Goal: Information Seeking & Learning: Check status

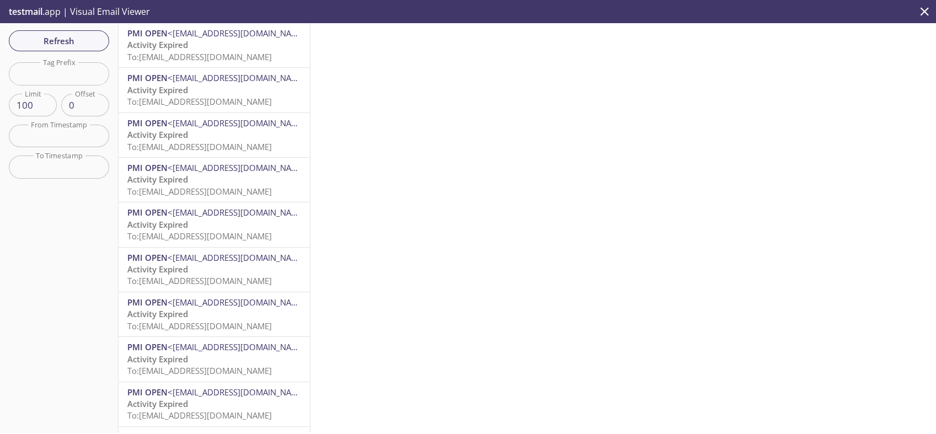
click at [72, 78] on input "text" at bounding box center [59, 73] width 100 height 23
paste input "[EMAIL_ADDRESS][DOMAIN_NAME]"
type input "1753688547044_ro9"
click at [68, 224] on div "Refresh Filters Tag Prefix 1753688547044_ro9 Tag Prefix Limit 100 Limit Offset …" at bounding box center [59, 227] width 118 height 409
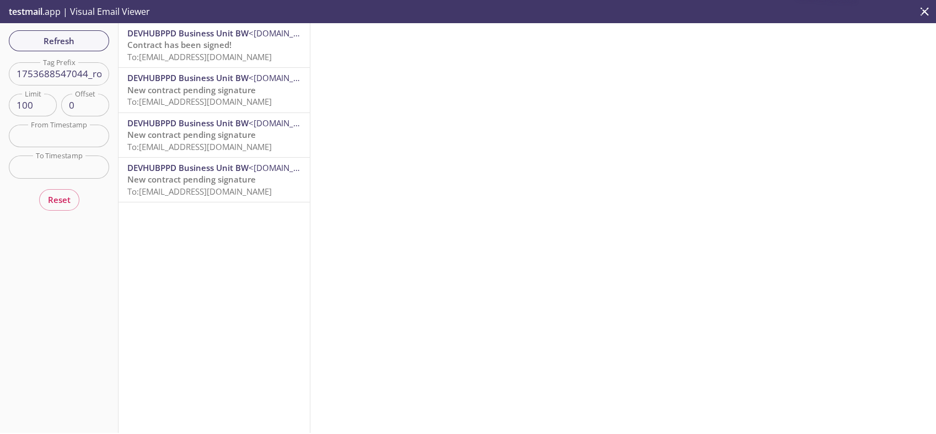
click at [245, 94] on span "New contract pending signature" at bounding box center [191, 89] width 128 height 11
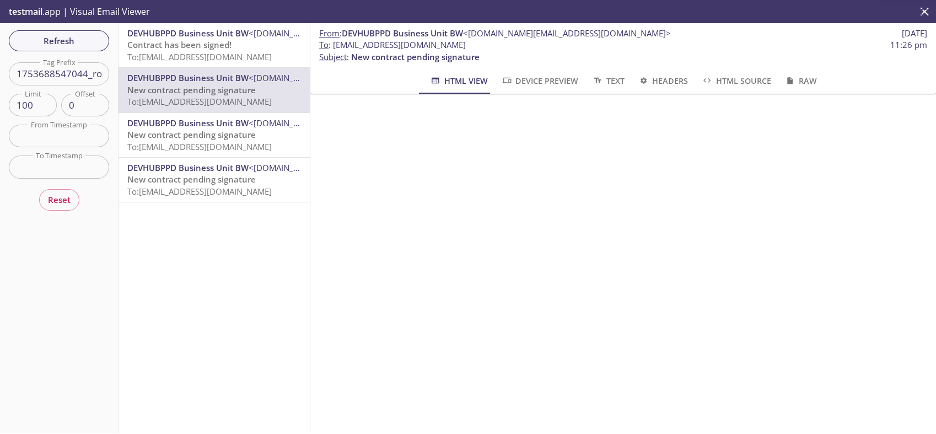
click at [600, 78] on span "Text" at bounding box center [607, 81] width 33 height 14
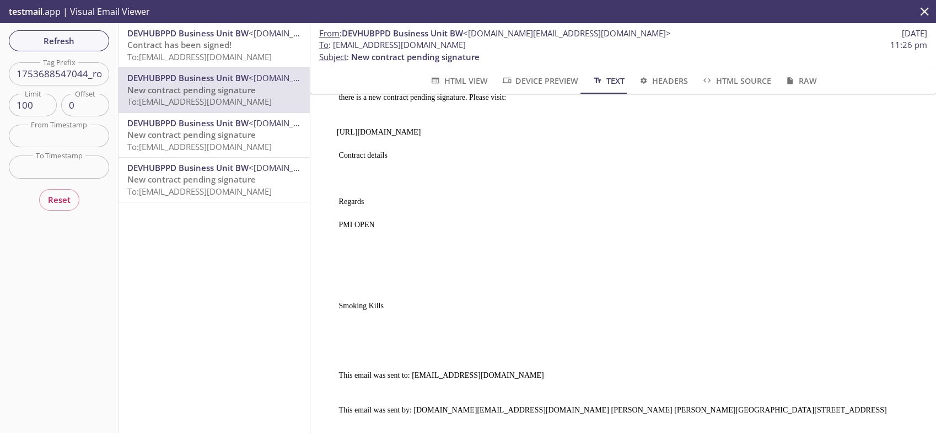
scroll to position [34, 0]
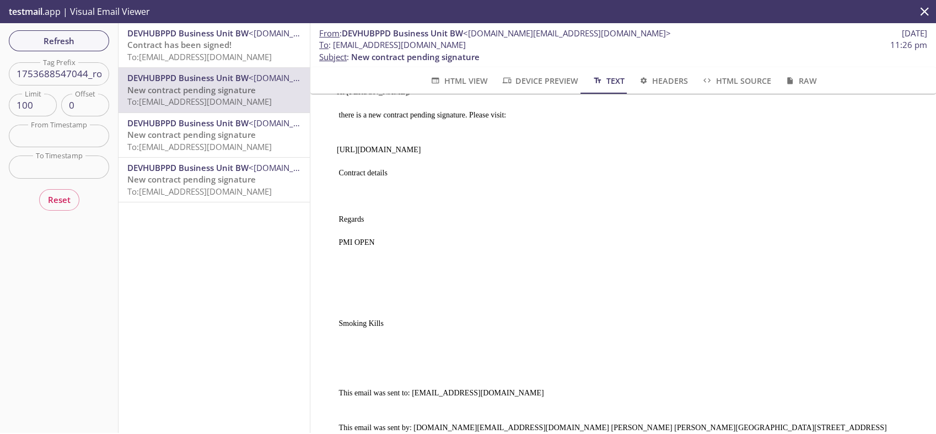
click at [720, 84] on span "HTML Source" at bounding box center [735, 81] width 69 height 14
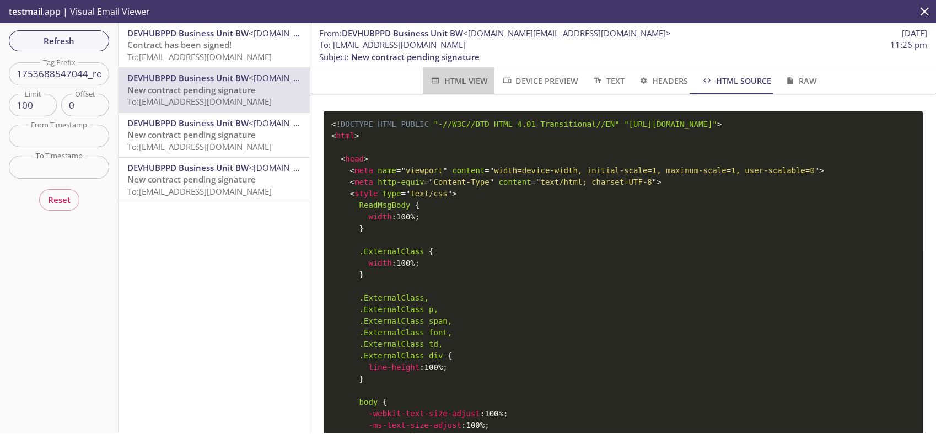
click at [462, 78] on span "HTML View" at bounding box center [458, 81] width 58 height 14
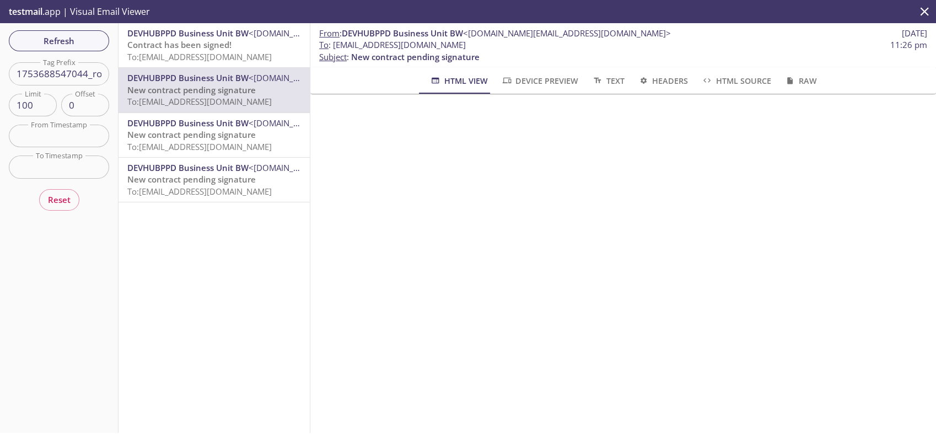
scroll to position [0, 0]
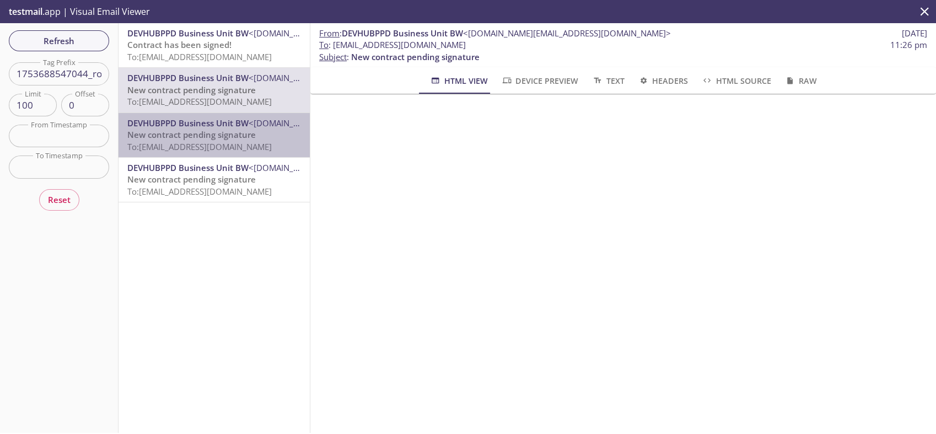
click at [233, 149] on span "To: [EMAIL_ADDRESS][DOMAIN_NAME]" at bounding box center [199, 146] width 144 height 11
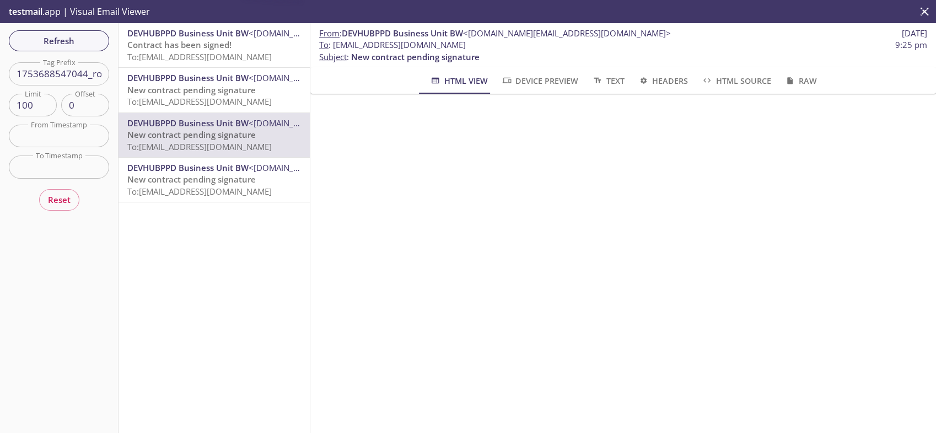
click at [222, 181] on span "New contract pending signature" at bounding box center [191, 179] width 128 height 11
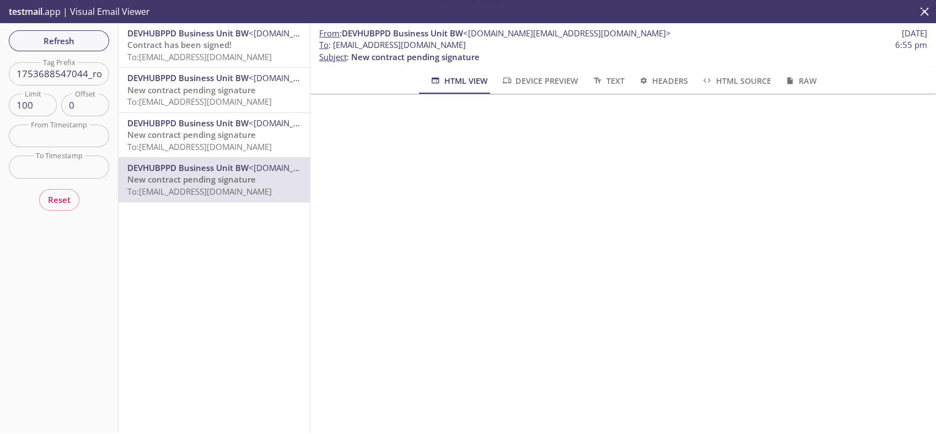
click at [213, 103] on span "To: [EMAIL_ADDRESS][DOMAIN_NAME]" at bounding box center [199, 101] width 144 height 11
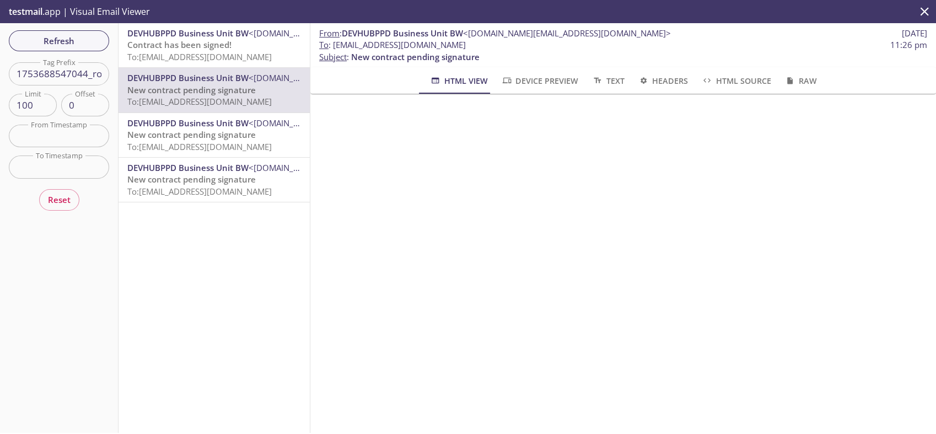
click at [216, 135] on span "New contract pending signature" at bounding box center [191, 134] width 128 height 11
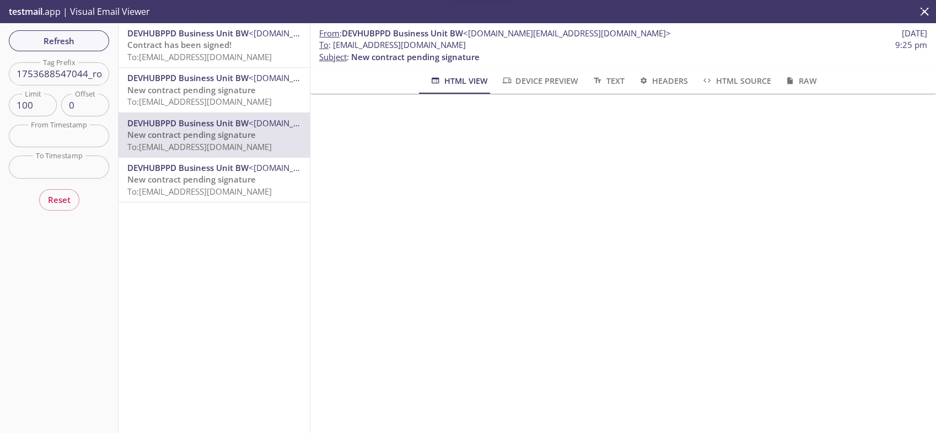
click at [214, 95] on span "New contract pending signature" at bounding box center [191, 89] width 128 height 11
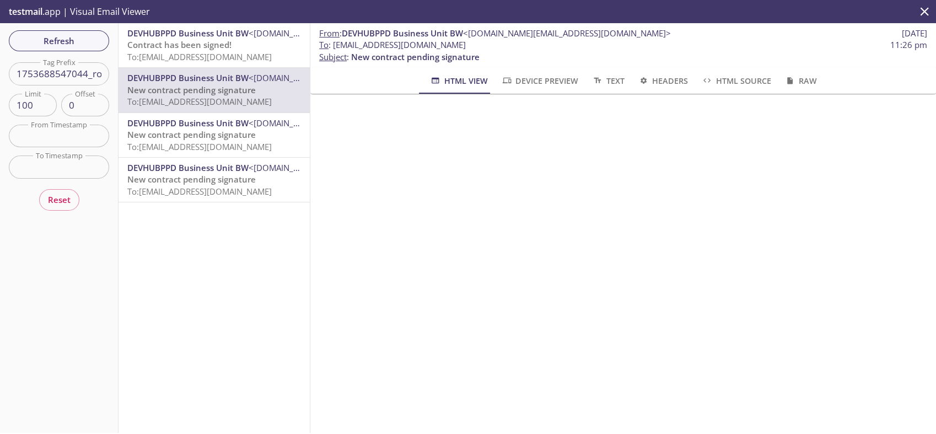
click at [207, 45] on span "Contract has been signed!" at bounding box center [179, 44] width 104 height 11
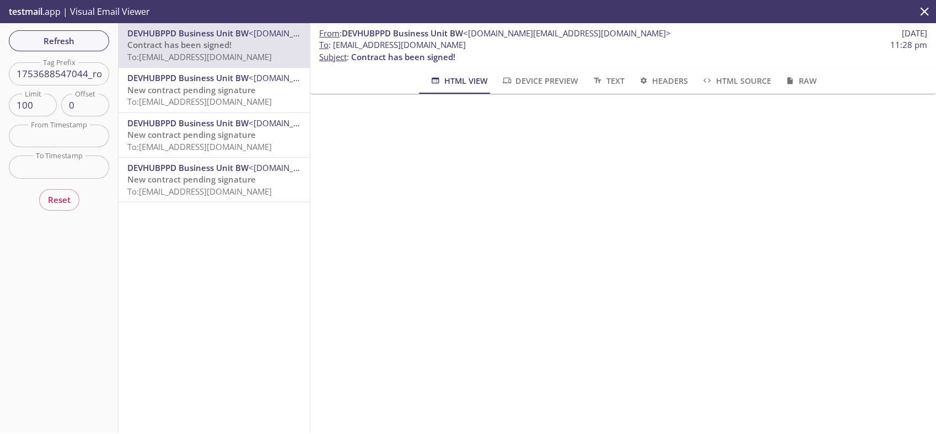
click at [187, 102] on span "To: [EMAIL_ADDRESS][DOMAIN_NAME]" at bounding box center [199, 101] width 144 height 11
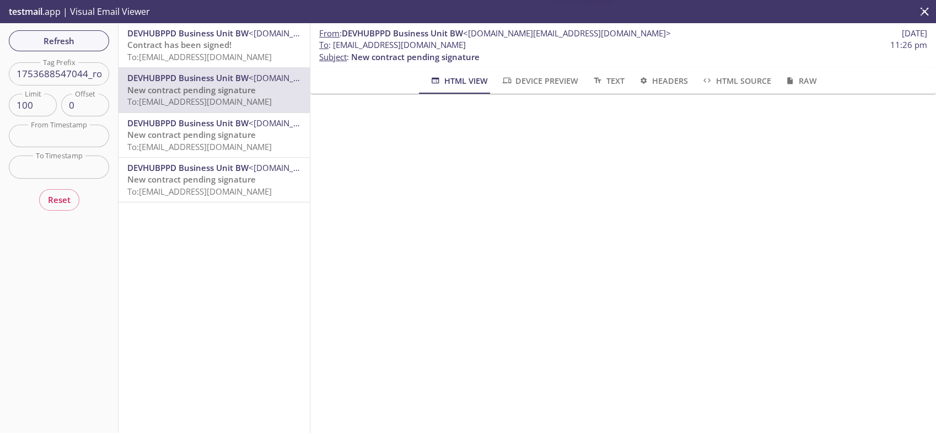
click at [216, 144] on span "To: [EMAIL_ADDRESS][DOMAIN_NAME]" at bounding box center [199, 146] width 144 height 11
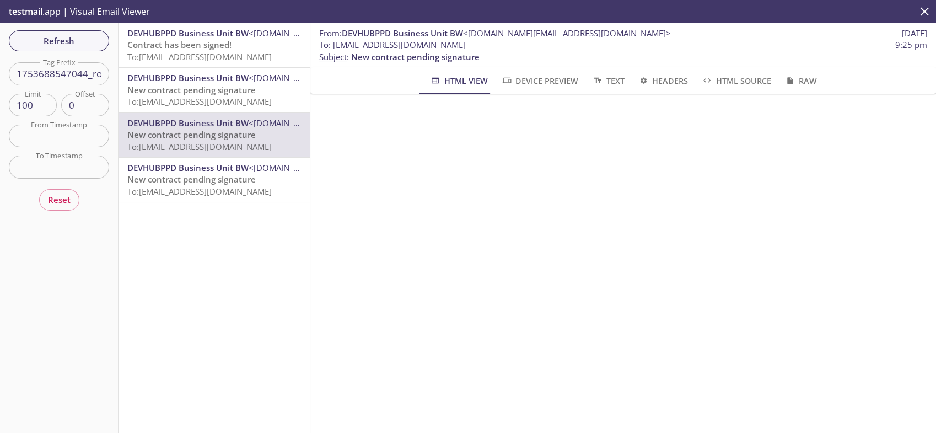
click at [220, 186] on span "To: [EMAIL_ADDRESS][DOMAIN_NAME]" at bounding box center [199, 191] width 144 height 11
